Goal: Information Seeking & Learning: Compare options

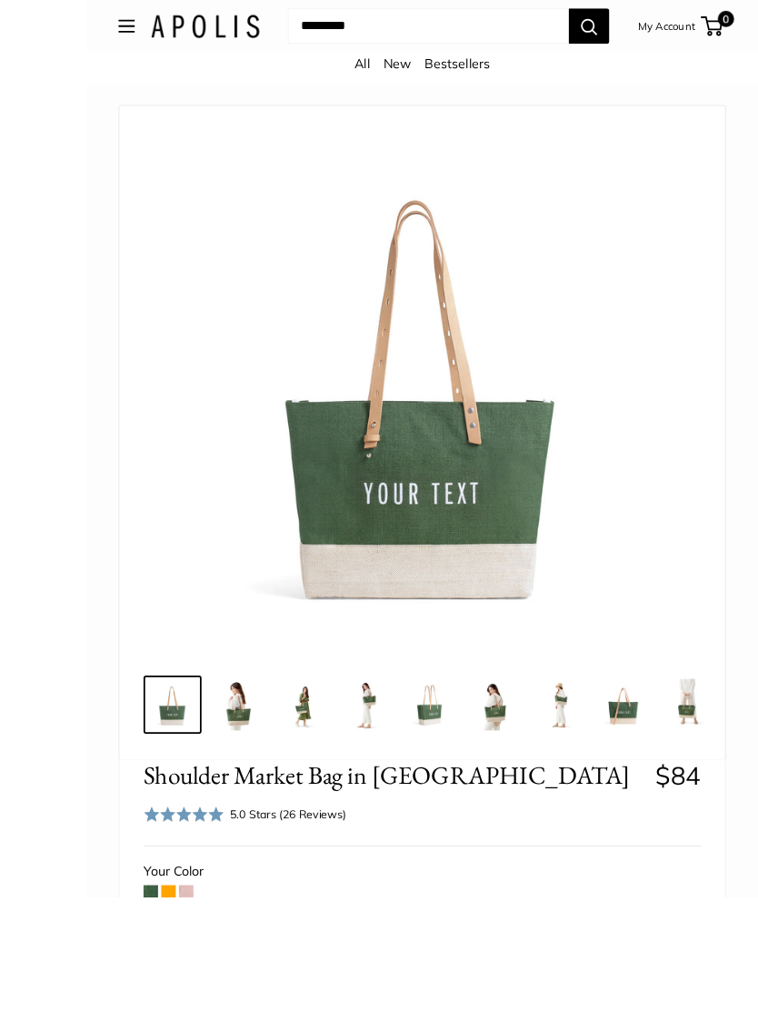
scroll to position [248, 0]
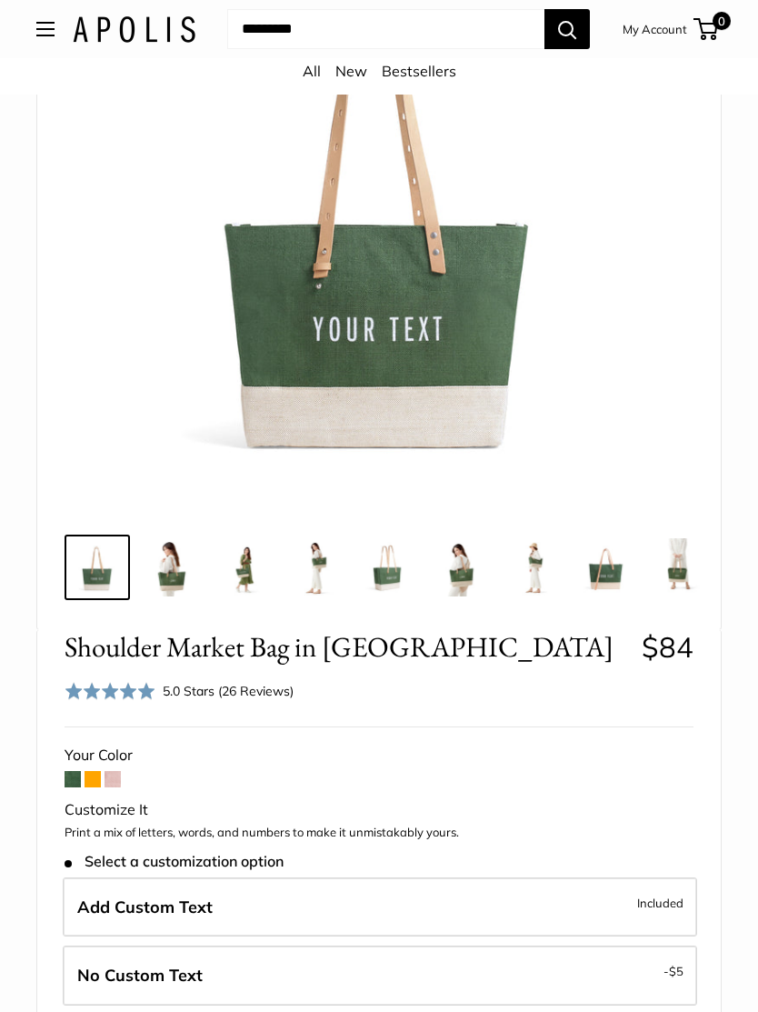
click at [121, 778] on span at bounding box center [113, 779] width 16 height 16
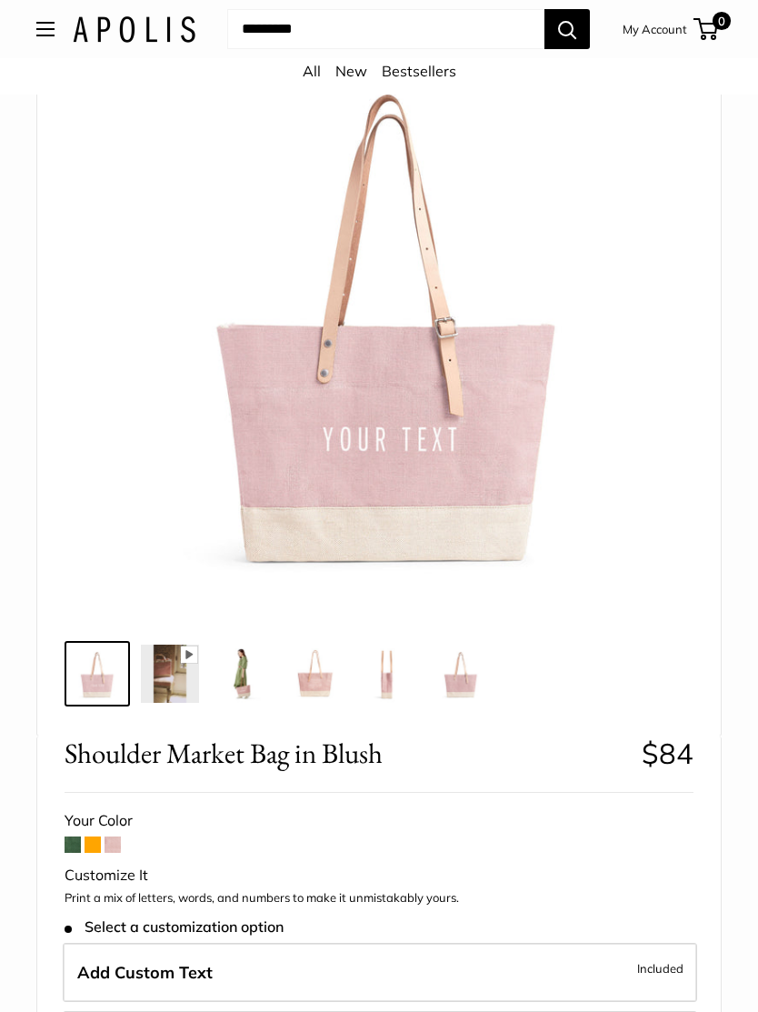
scroll to position [177, 0]
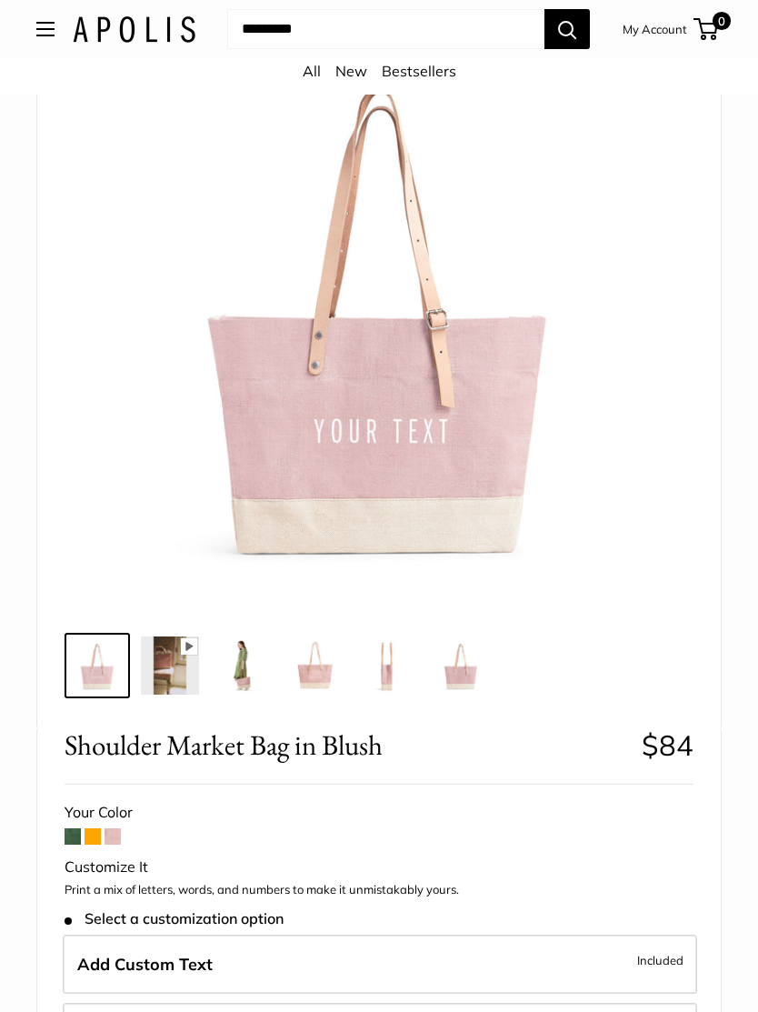
click at [97, 837] on span at bounding box center [93, 836] width 16 height 16
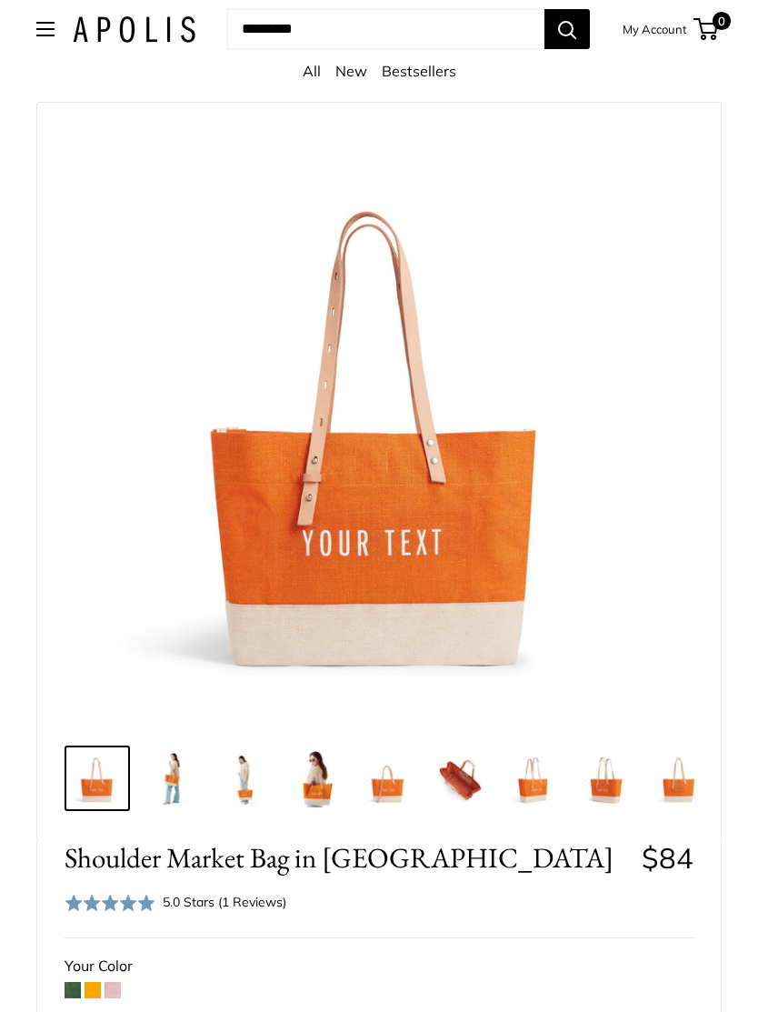
scroll to position [10, 0]
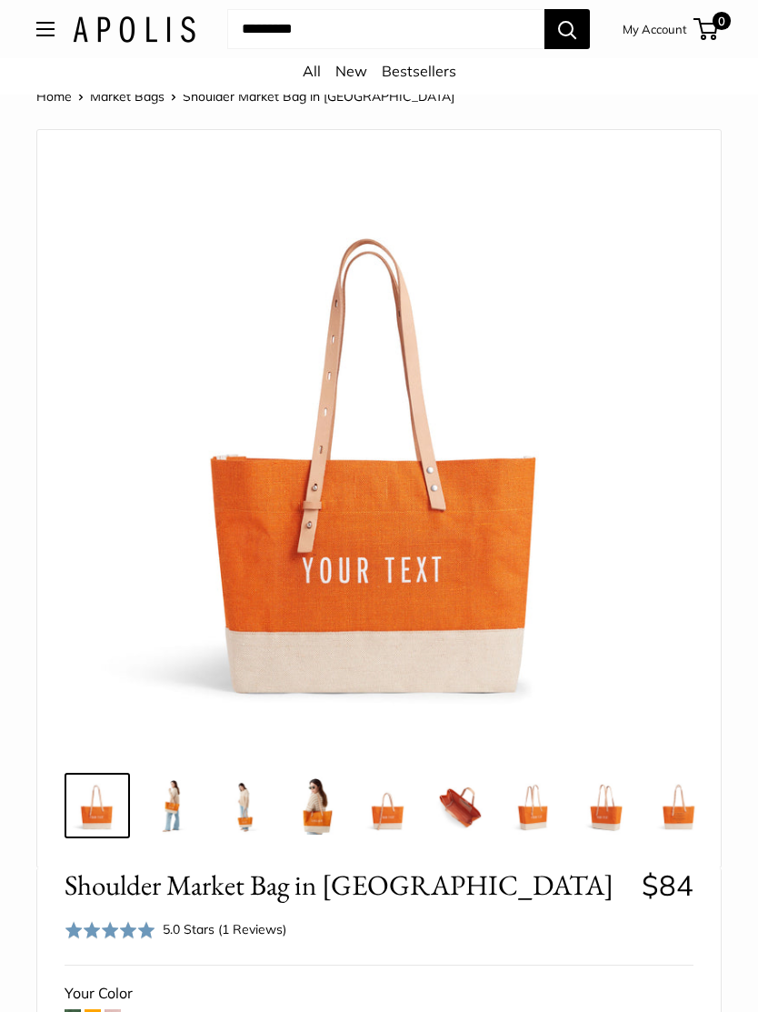
click at [75, 1011] on span at bounding box center [73, 1017] width 16 height 16
